Goal: Task Accomplishment & Management: Complete application form

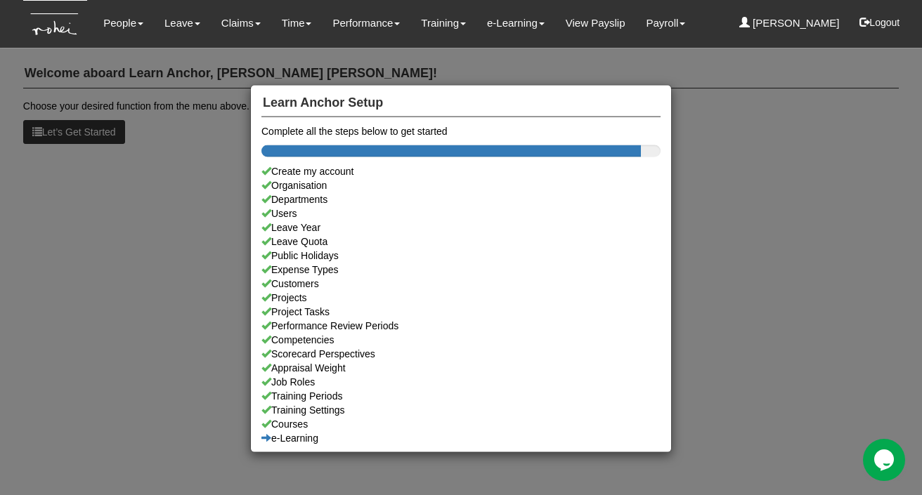
click at [172, 231] on div "Learn Anchor Setup Complete all the steps below to get started Create my accoun…" at bounding box center [461, 247] width 922 height 495
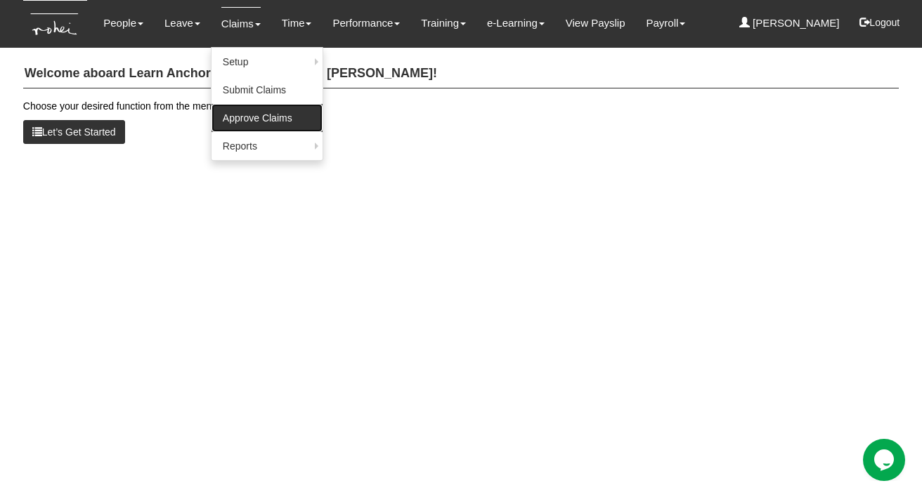
click at [249, 120] on link "Approve Claims" at bounding box center [266, 118] width 111 height 28
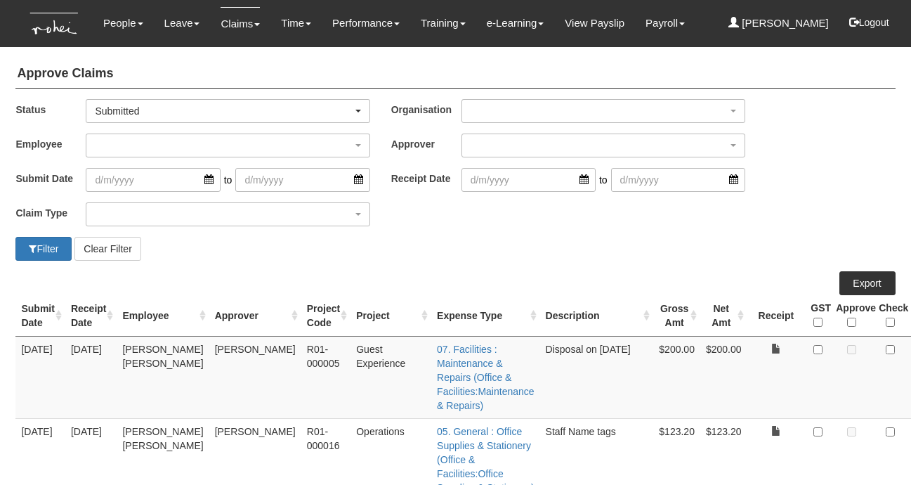
select select "50"
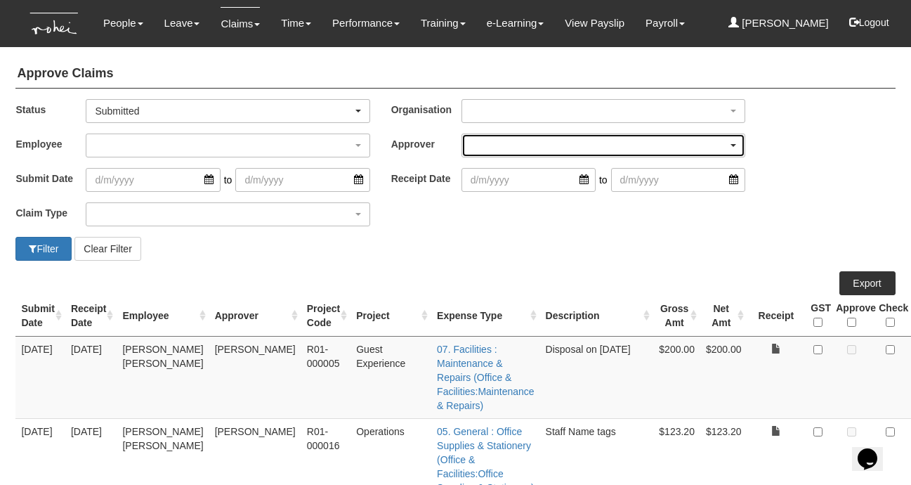
click at [483, 151] on div "button" at bounding box center [603, 145] width 282 height 22
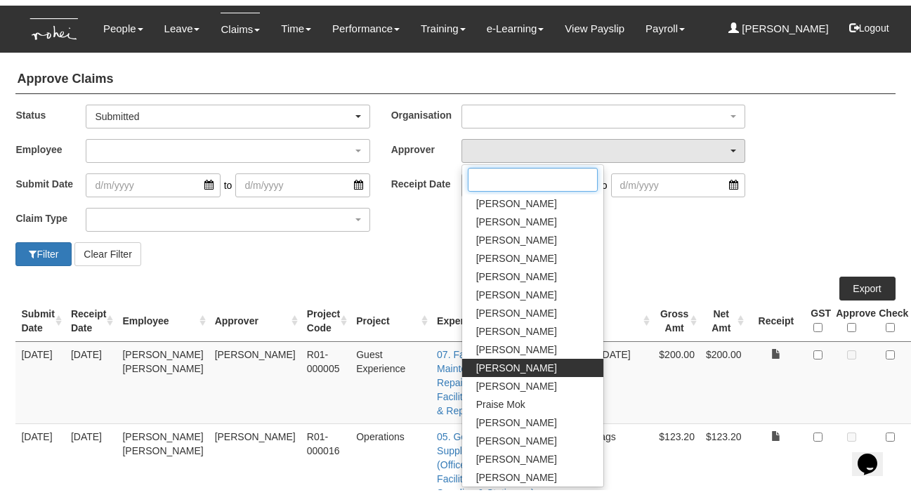
scroll to position [126, 0]
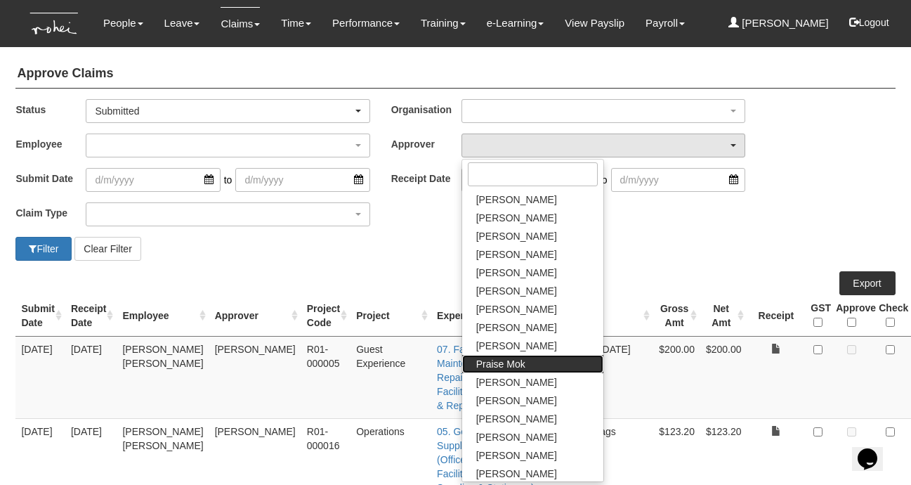
click at [490, 367] on span "Praise Mok" at bounding box center [500, 364] width 49 height 14
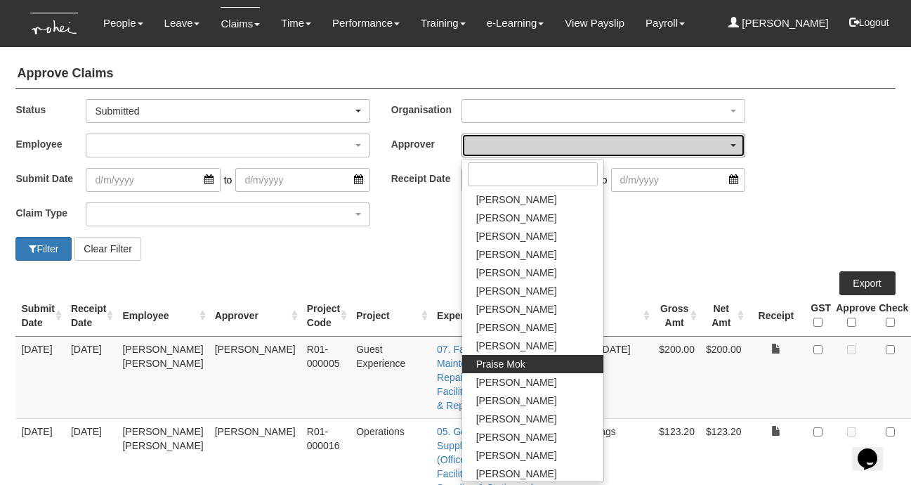
select select "a239810e-5a69-47ba-9b5d-970cc174a94c"
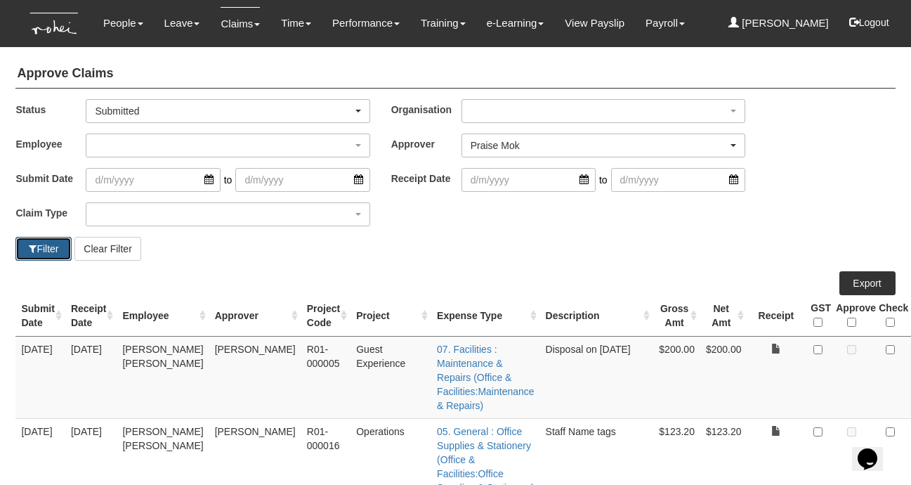
click at [37, 248] on button "Filter" at bounding box center [43, 249] width 56 height 24
select select "50"
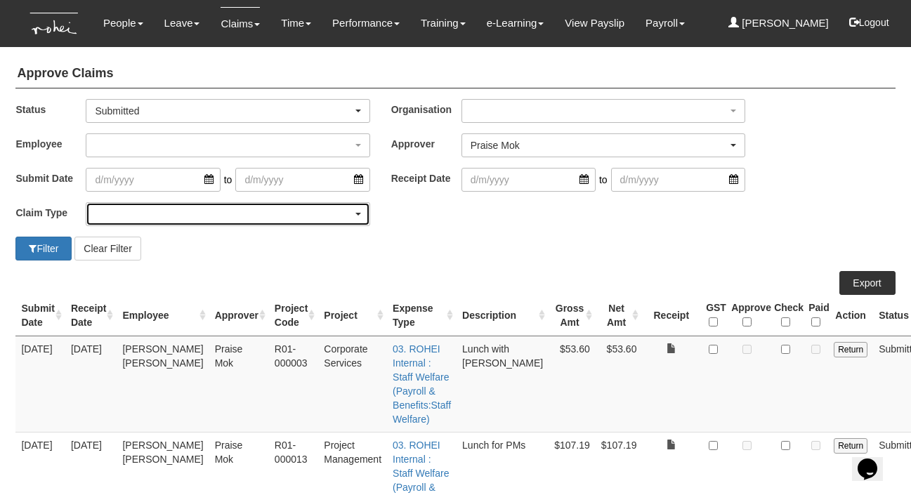
click at [206, 218] on div "button" at bounding box center [227, 214] width 282 height 22
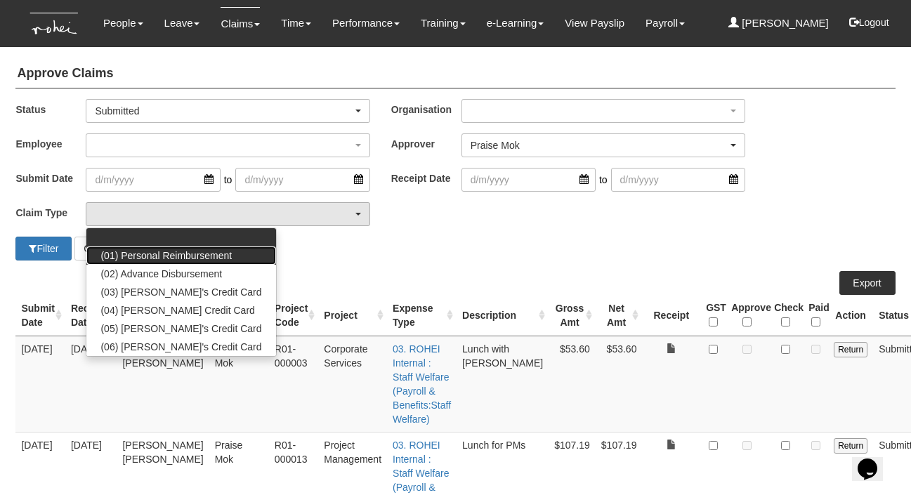
click at [180, 255] on span "(01) Personal Reimbursement" at bounding box center [165, 256] width 131 height 14
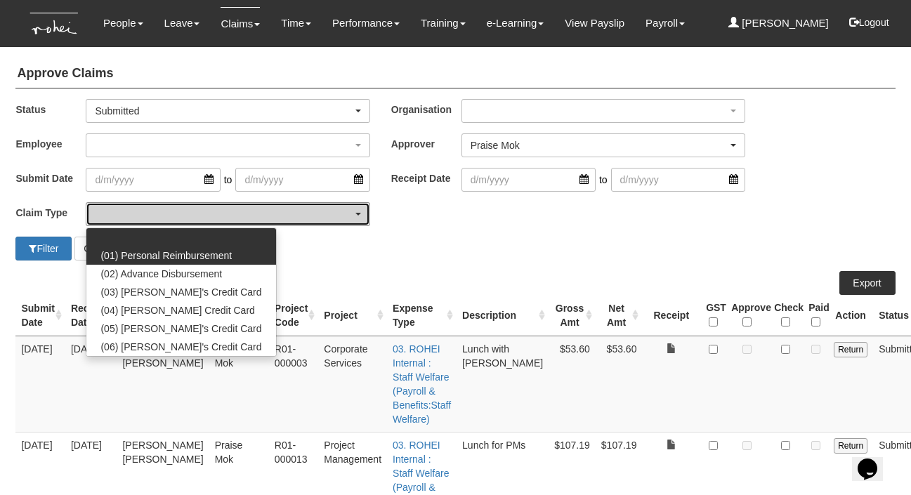
select select "14"
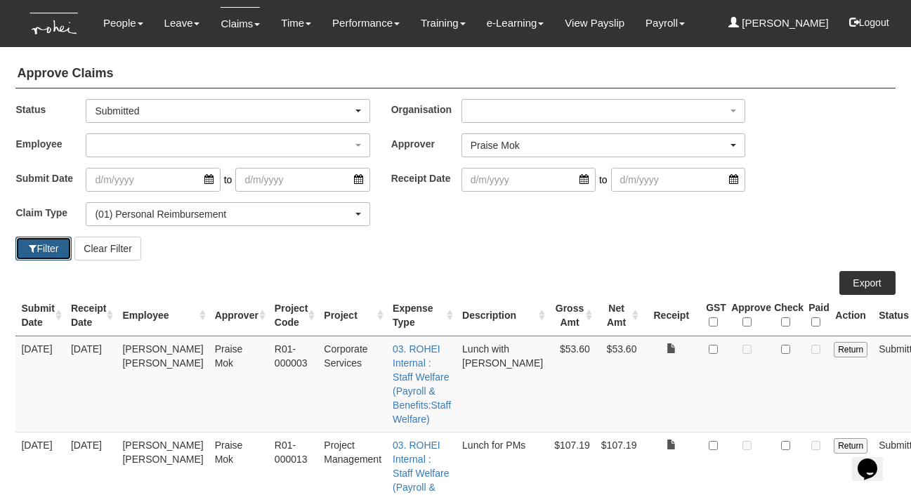
click at [41, 248] on button "Filter" at bounding box center [43, 249] width 56 height 24
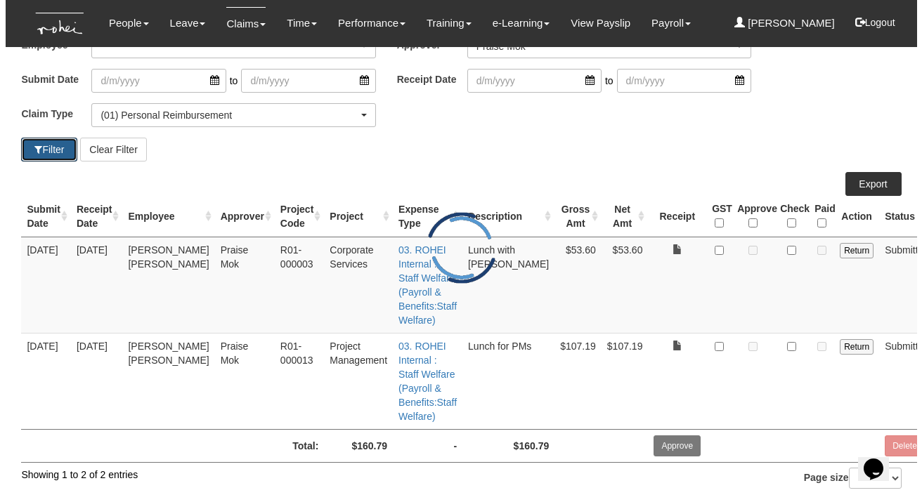
scroll to position [108, 0]
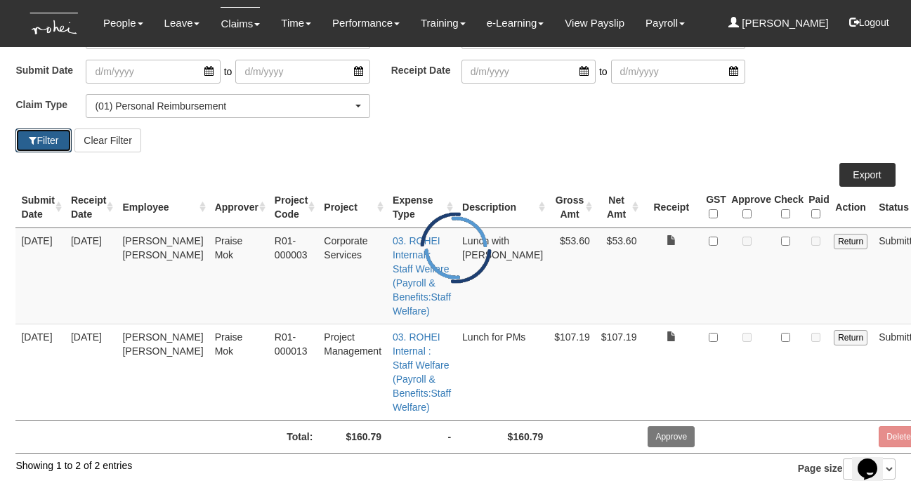
select select "50"
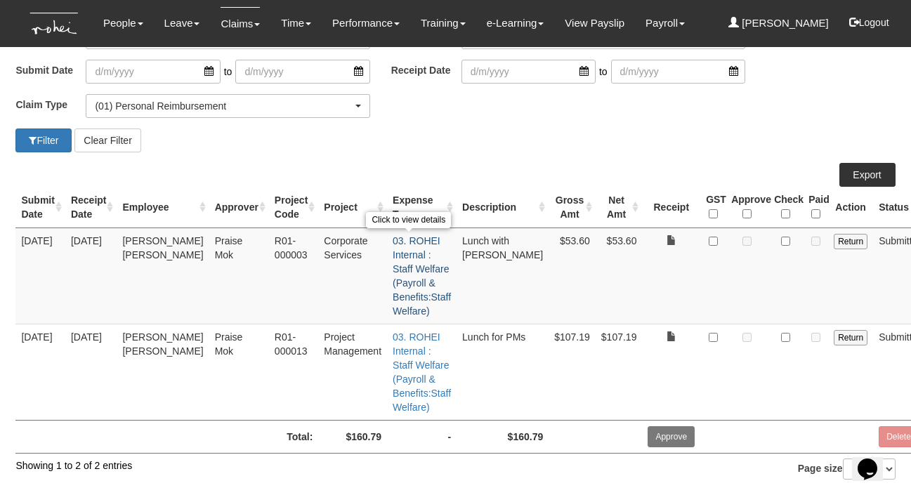
click at [400, 263] on link "03. ROHEI Internal : Staff Welfare (Payroll & Benefits:Staff Welfare)" at bounding box center [422, 275] width 58 height 81
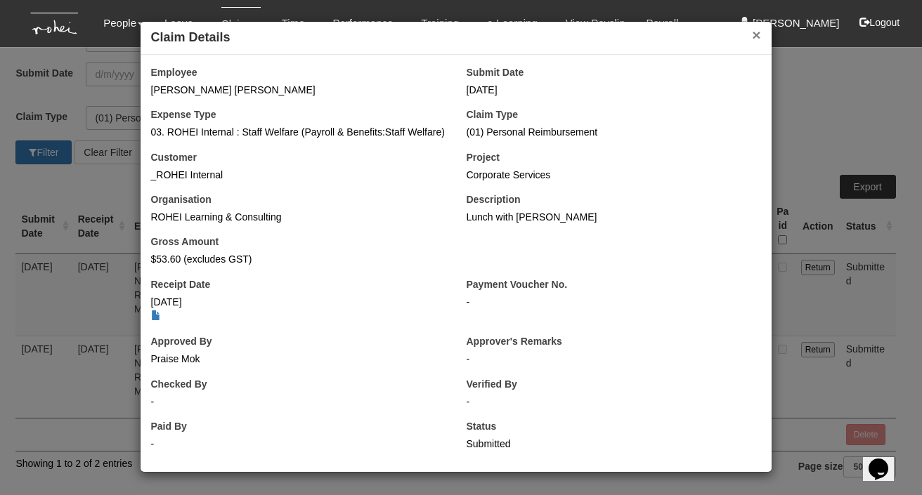
click at [752, 36] on button "×" at bounding box center [756, 34] width 8 height 15
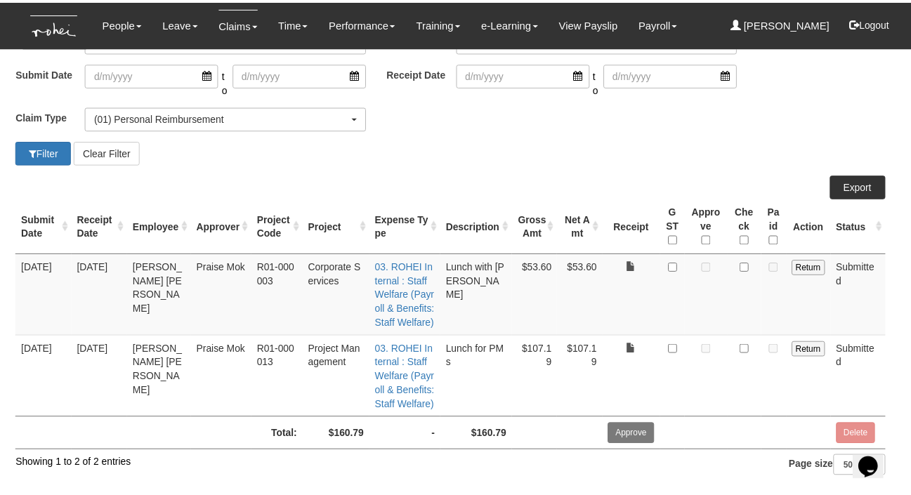
scroll to position [94, 0]
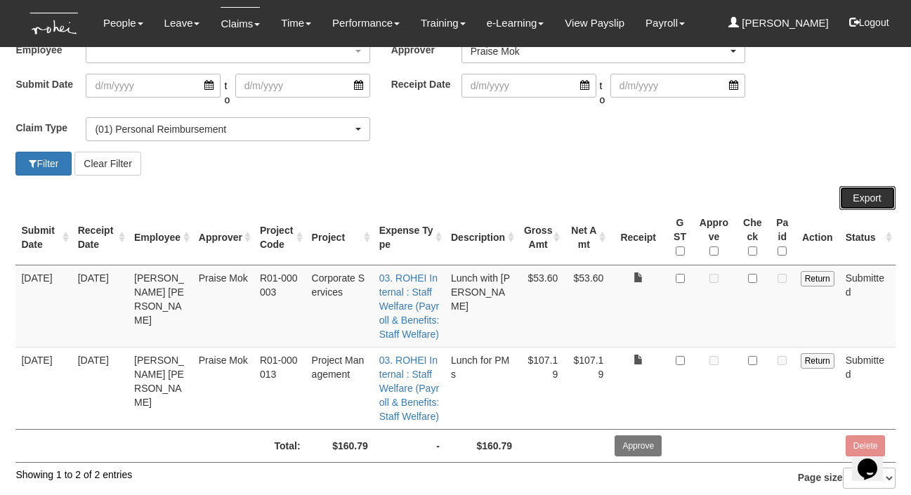
click at [872, 186] on link "Export" at bounding box center [867, 198] width 56 height 24
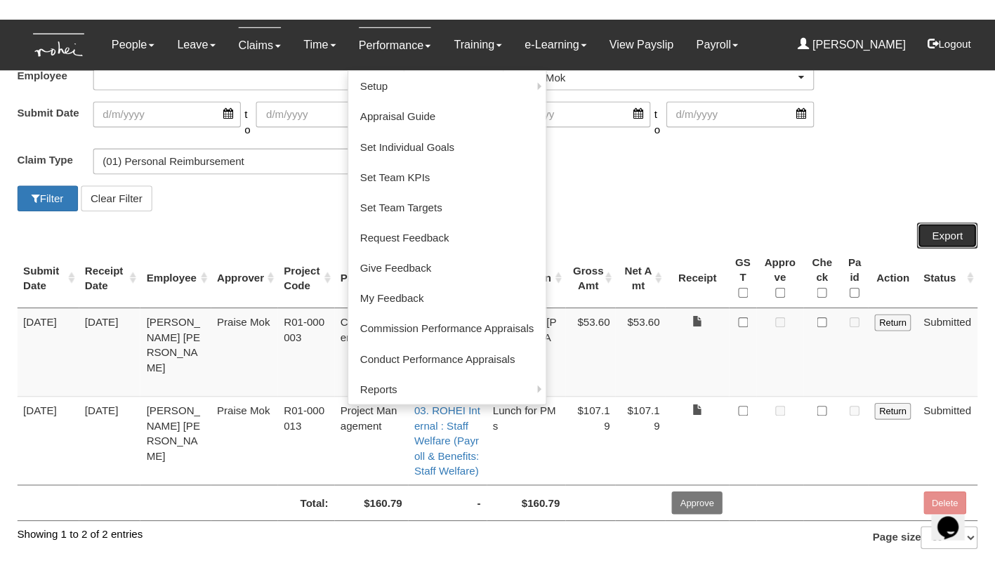
scroll to position [16, 0]
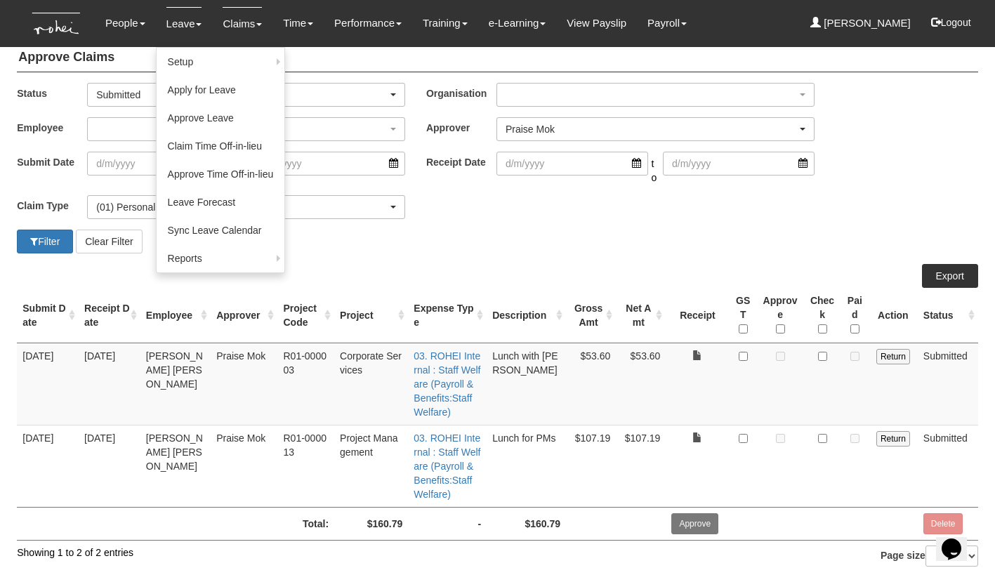
click at [183, 25] on link "Leave" at bounding box center [184, 23] width 36 height 33
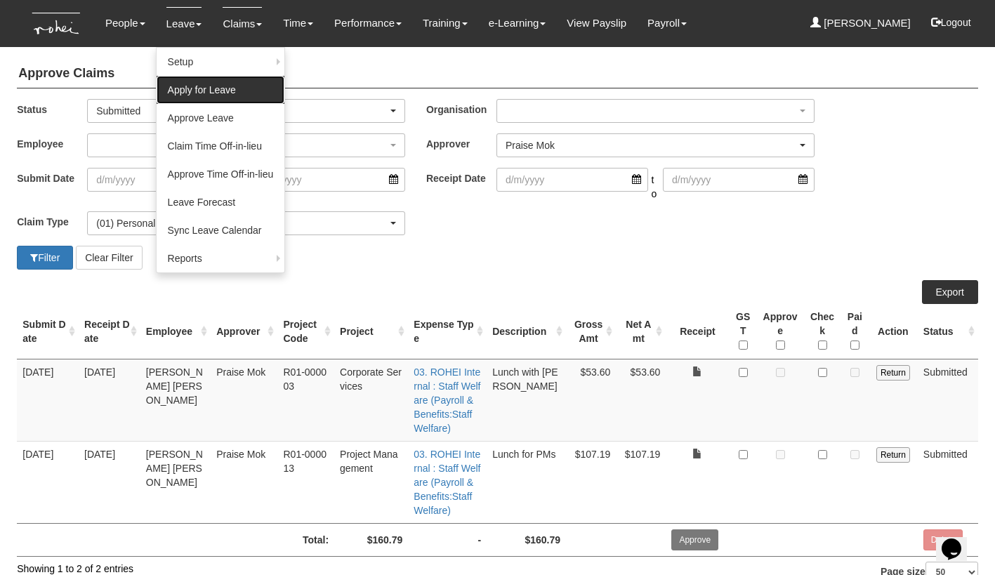
click at [195, 95] on link "Apply for Leave" at bounding box center [221, 90] width 129 height 28
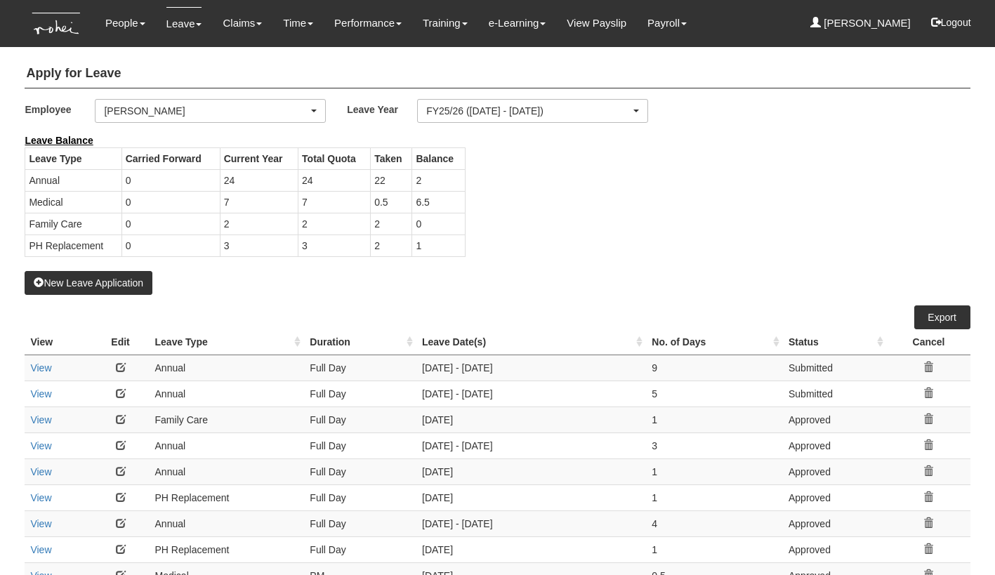
select select "50"
click at [179, 114] on div "[PERSON_NAME]" at bounding box center [206, 111] width 204 height 14
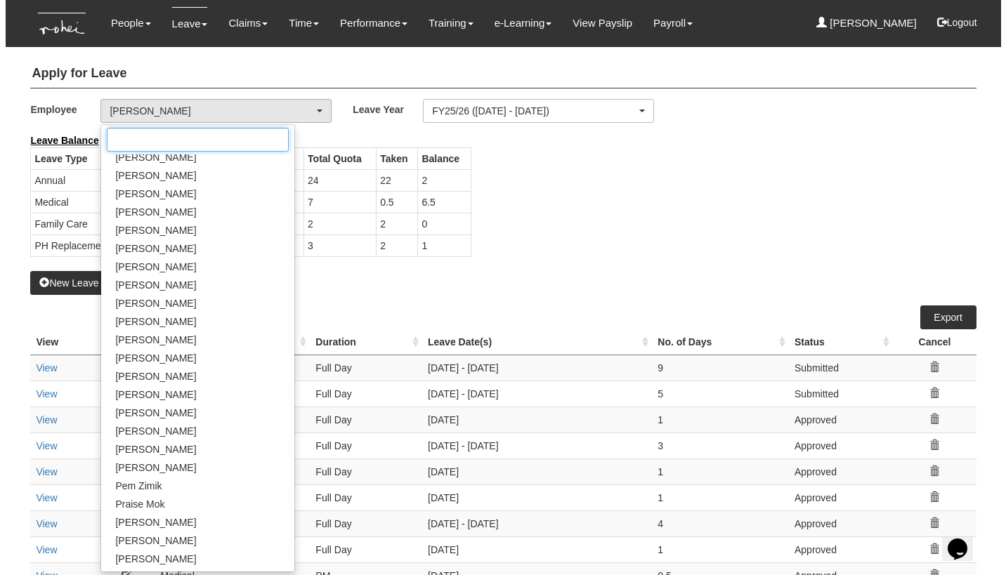
scroll to position [523, 0]
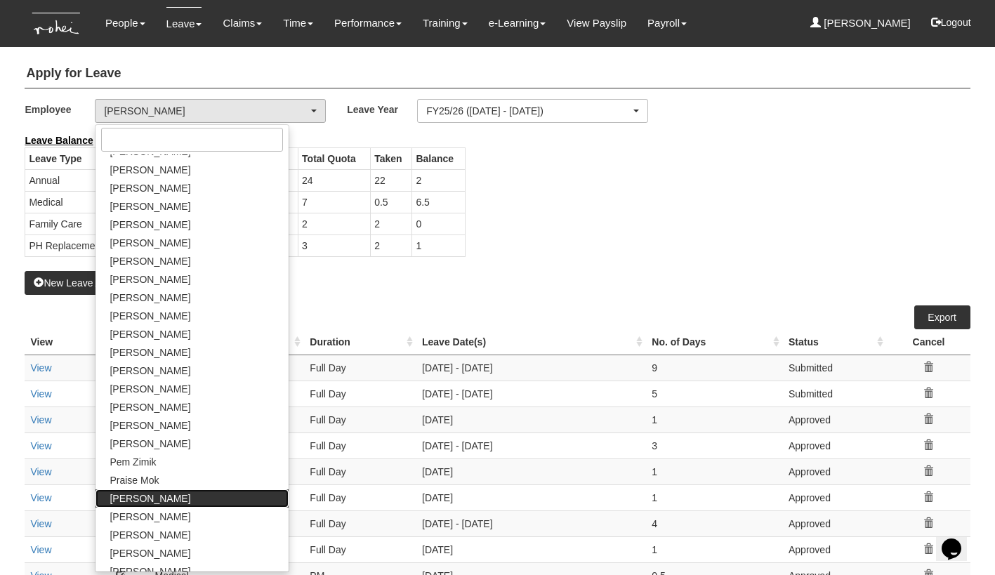
click at [181, 499] on link "[PERSON_NAME]" at bounding box center [192, 499] width 192 height 18
select select "b8e418c5-4215-4e95-9dcc-22ebf7c6c43a"
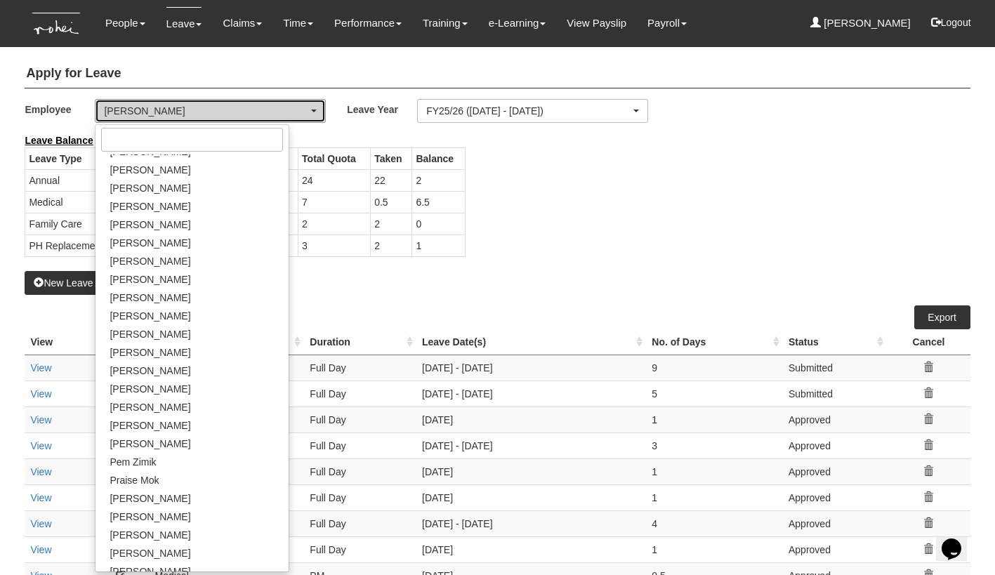
select select "50"
